Goal: Information Seeking & Learning: Find specific fact

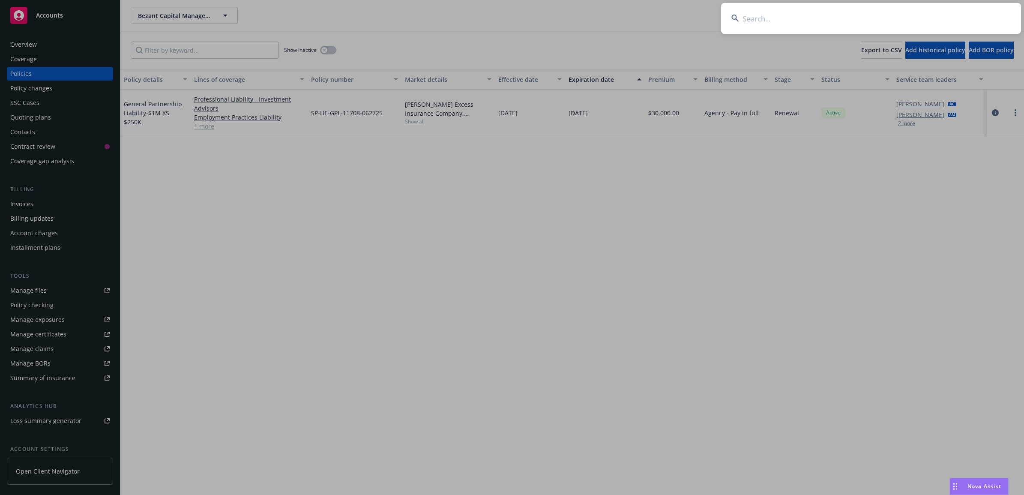
click at [774, 16] on input at bounding box center [871, 18] width 300 height 31
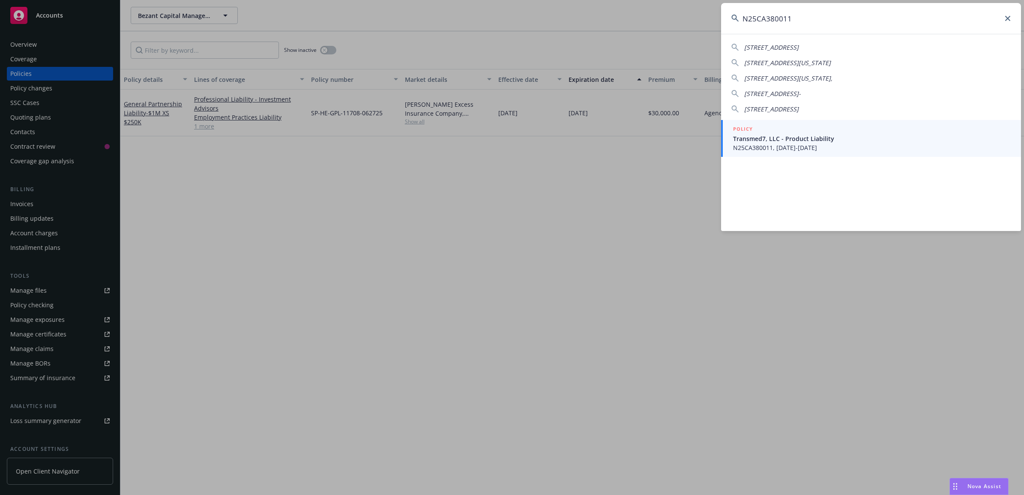
type input "N25CA380011"
click at [789, 146] on span "N25CA380011, [DATE]-[DATE]" at bounding box center [872, 147] width 278 height 9
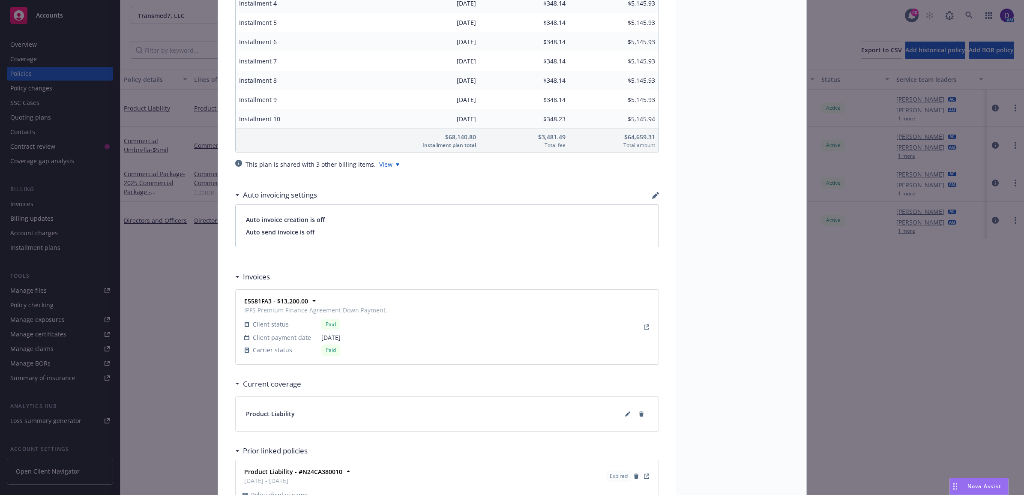
scroll to position [923, 0]
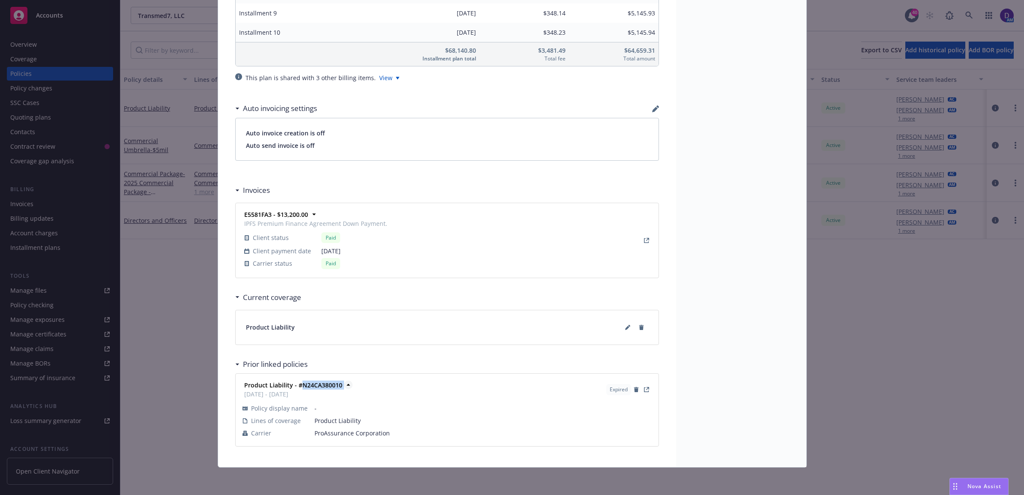
drag, startPoint x: 338, startPoint y: 382, endPoint x: 296, endPoint y: 385, distance: 41.2
click at [296, 385] on span "Product Liability - #N24CA380010" at bounding box center [293, 384] width 98 height 9
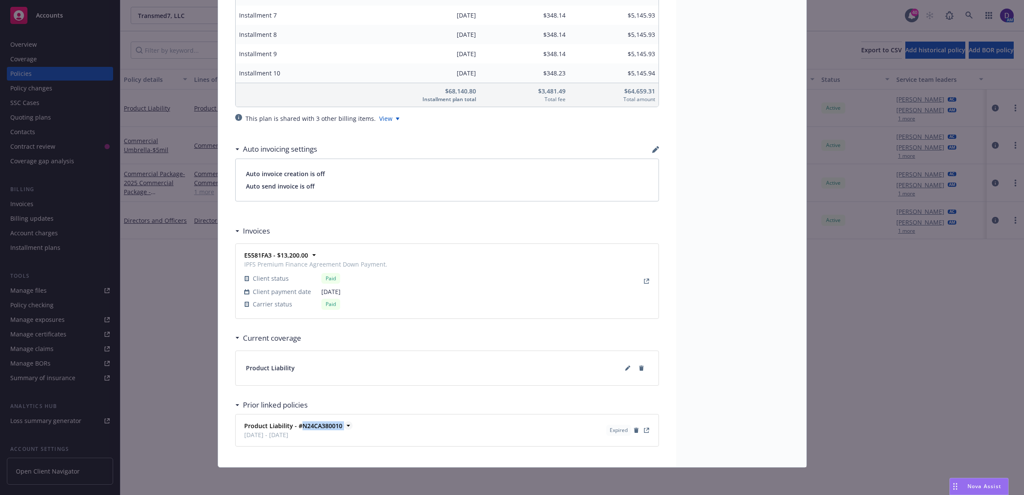
scroll to position [882, 0]
drag, startPoint x: 300, startPoint y: 385, endPoint x: 334, endPoint y: 426, distance: 53.6
click at [334, 426] on strong "Product Liability - #N24CA380010" at bounding box center [293, 425] width 98 height 8
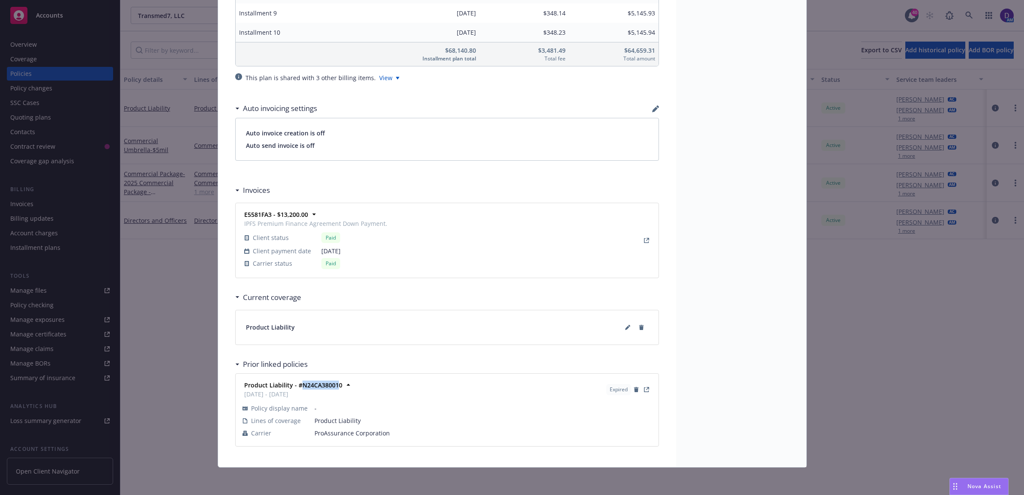
click at [333, 425] on div "Product Liability - #N24CA380010 [DATE] - [DATE] Expired Policy display name - …" at bounding box center [447, 410] width 412 height 62
drag, startPoint x: 333, startPoint y: 425, endPoint x: 339, endPoint y: 383, distance: 42.3
click at [339, 383] on span "Product Liability - #N24CA380010" at bounding box center [293, 384] width 98 height 9
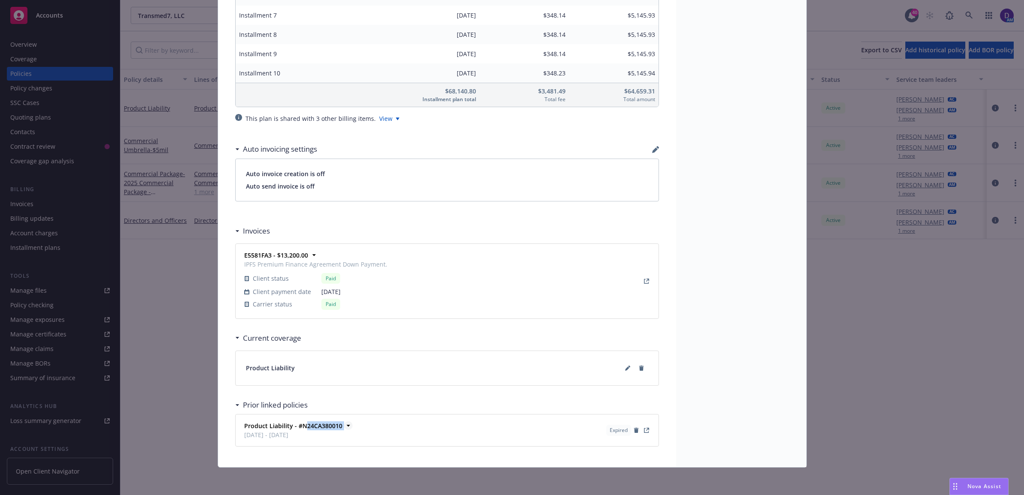
scroll to position [882, 0]
drag, startPoint x: 339, startPoint y: 383, endPoint x: 312, endPoint y: 420, distance: 45.3
copy span "24CA380010"
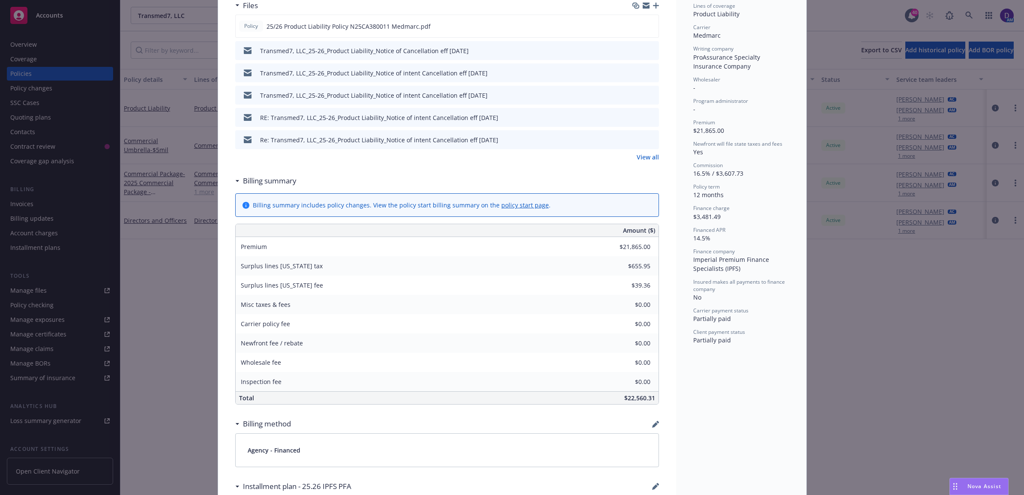
scroll to position [0, 0]
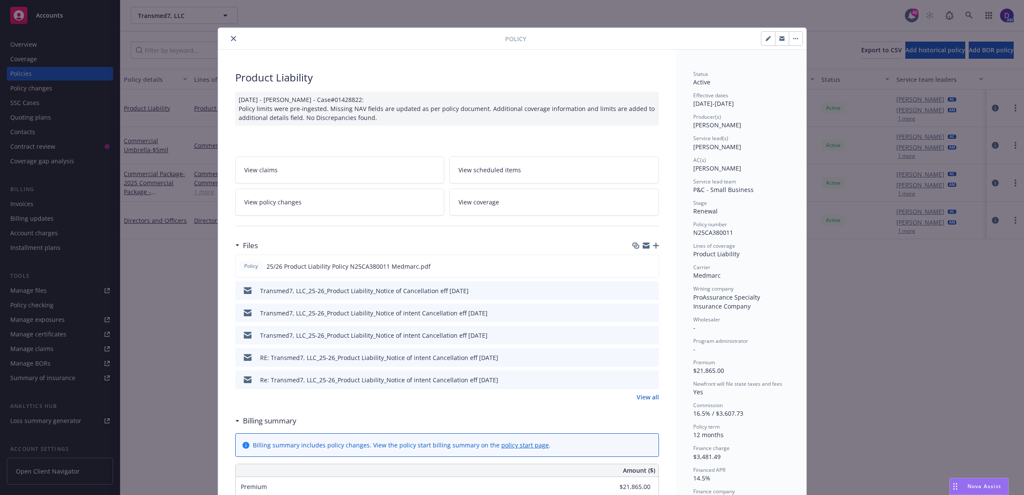
click at [228, 42] on button "close" at bounding box center [233, 38] width 10 height 10
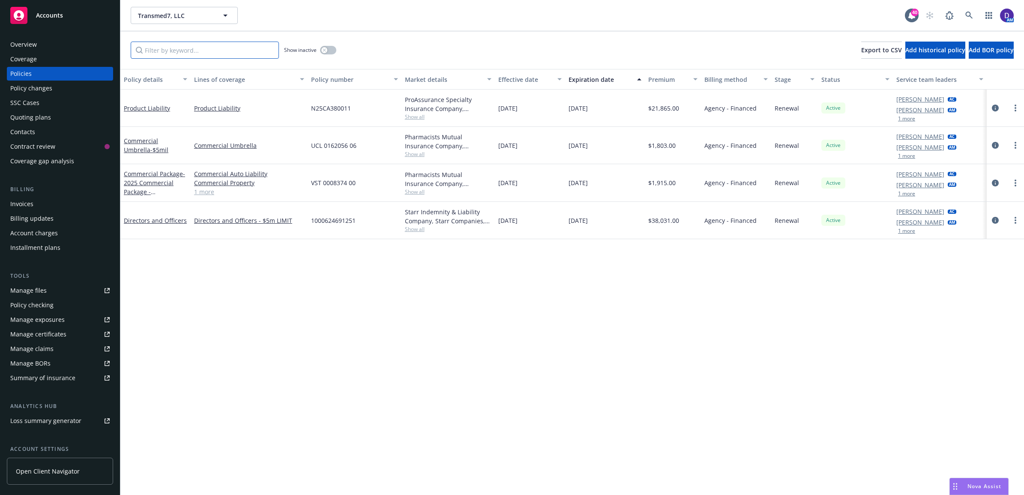
click at [226, 43] on input "Filter by keyword..." at bounding box center [205, 50] width 148 height 17
paste input "24CA380010"
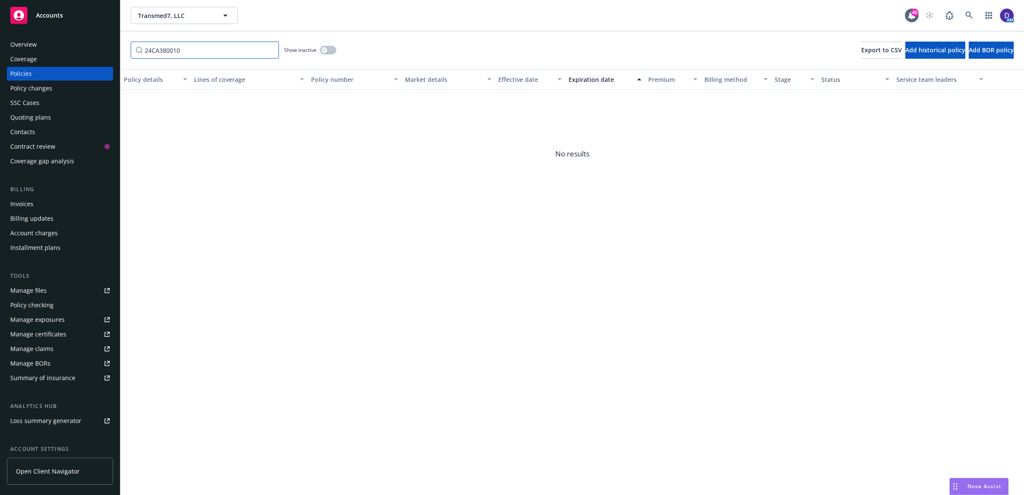
type input "24CA380010"
click at [324, 52] on div "button" at bounding box center [324, 50] width 6 height 6
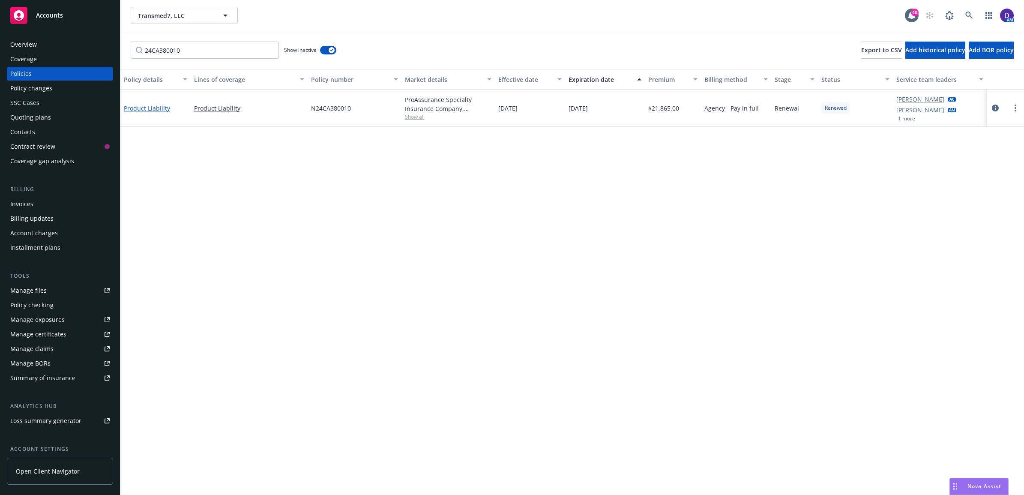
click at [140, 104] on link "Product Liability" at bounding box center [147, 108] width 46 height 8
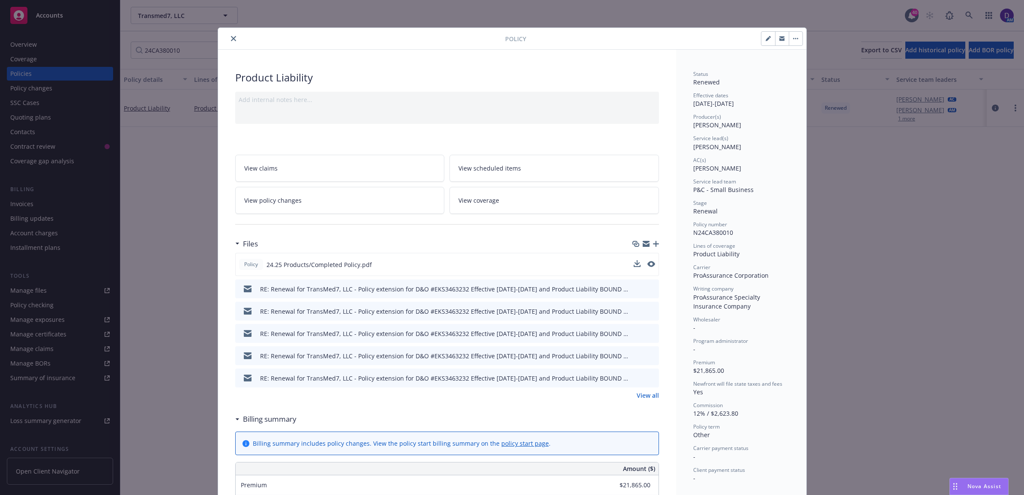
click at [642, 264] on div at bounding box center [644, 264] width 21 height 9
click at [647, 264] on icon "preview file" at bounding box center [650, 264] width 8 height 6
